Goal: Ask a question

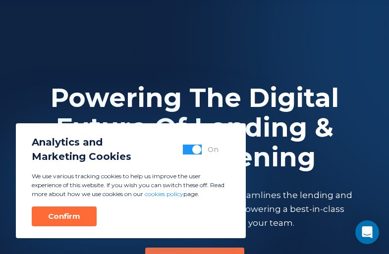
scroll to position [3315, 0]
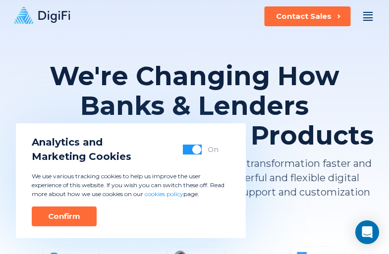
scroll to position [2005, 0]
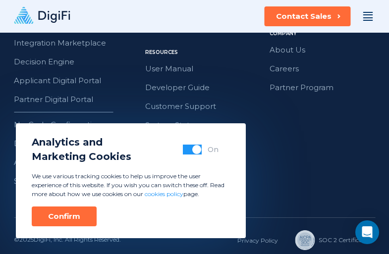
scroll to position [292, 0]
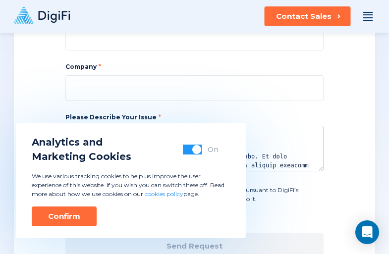
type textarea "Hi, My name is Vlad, and I’m the CEO at Digital Octane. We help companies of al…"
